Goal: Transaction & Acquisition: Obtain resource

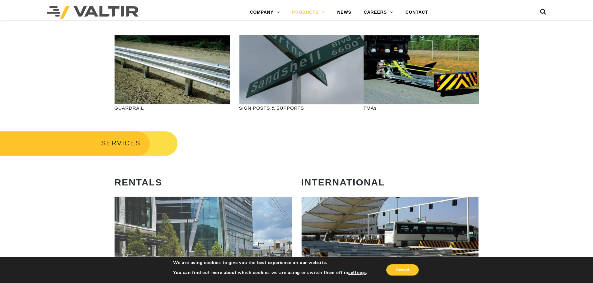
scroll to position [249, 0]
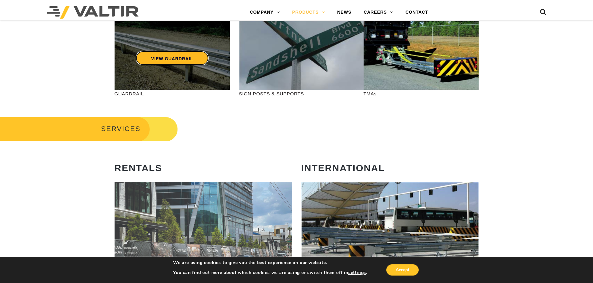
click at [168, 56] on link "VIEW GUARDRAIL" at bounding box center [171, 58] width 73 height 14
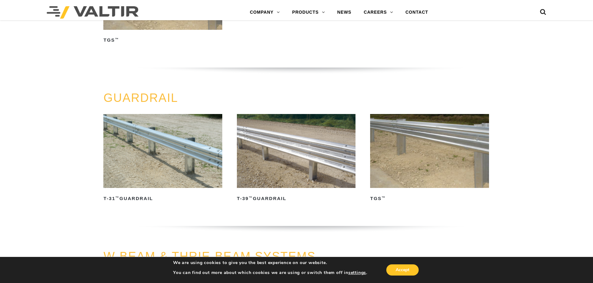
scroll to position [253, 0]
click at [279, 143] on img at bounding box center [296, 151] width 119 height 74
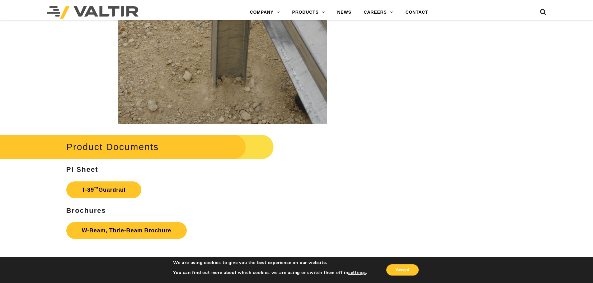
scroll to position [1089, 0]
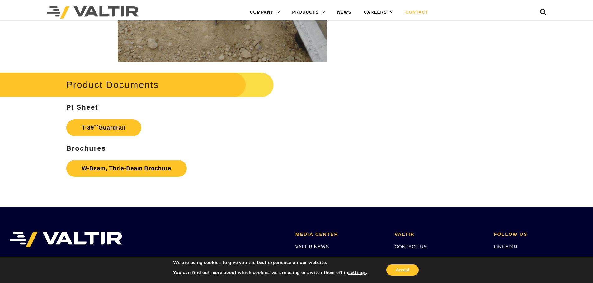
click at [414, 13] on link "CONTACT" at bounding box center [416, 12] width 35 height 12
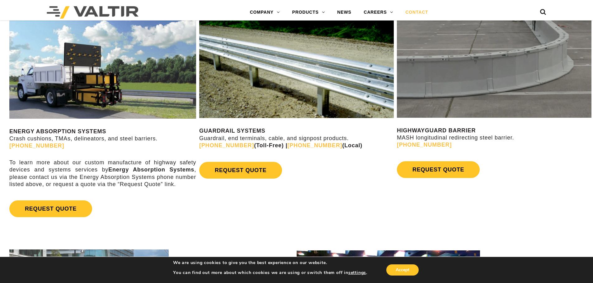
scroll to position [373, 0]
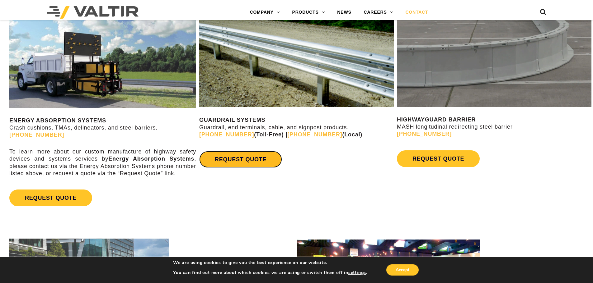
click at [252, 156] on link "REQUEST QUOTE" at bounding box center [240, 159] width 83 height 17
